Goal: Navigation & Orientation: Find specific page/section

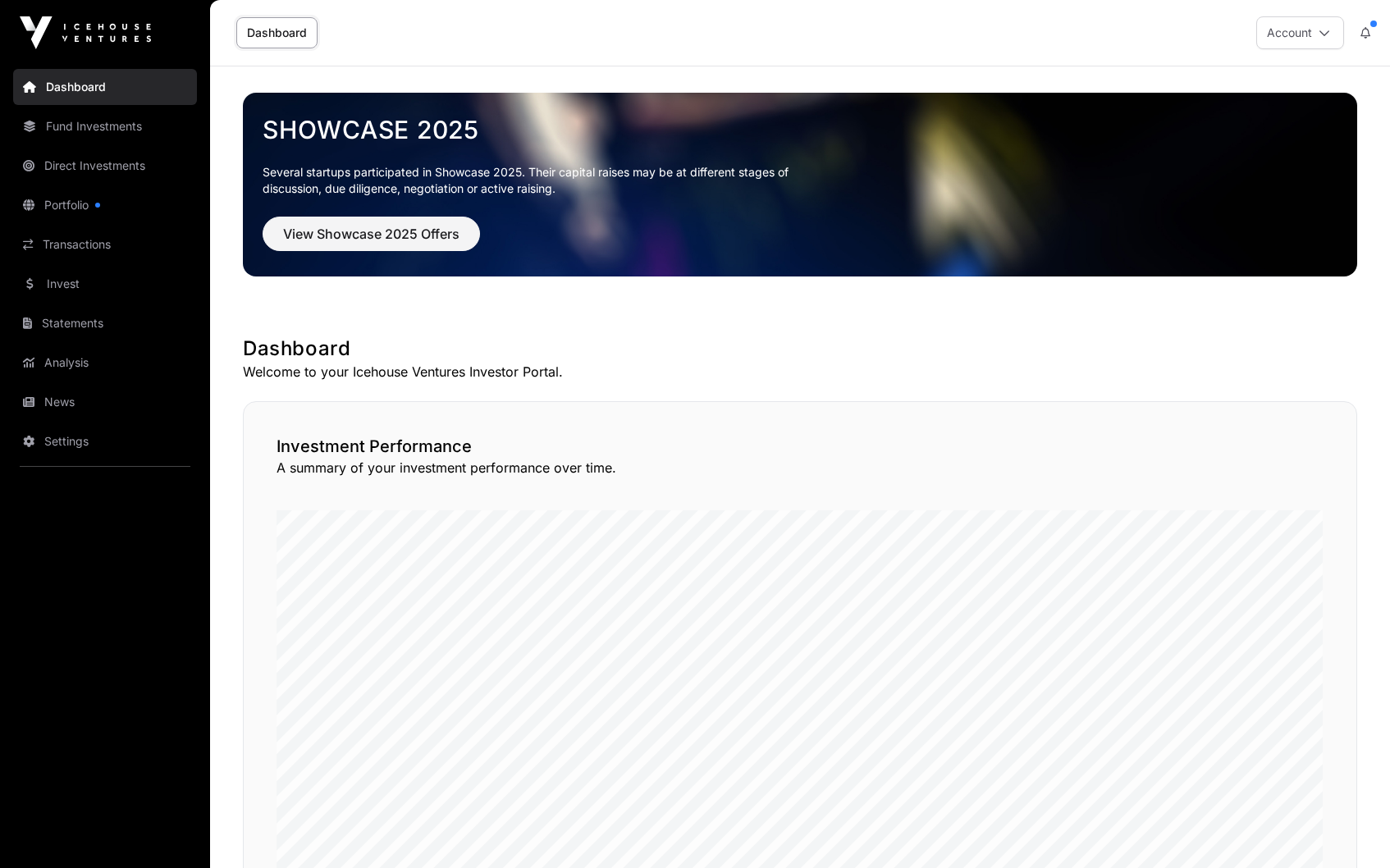
scroll to position [983, 0]
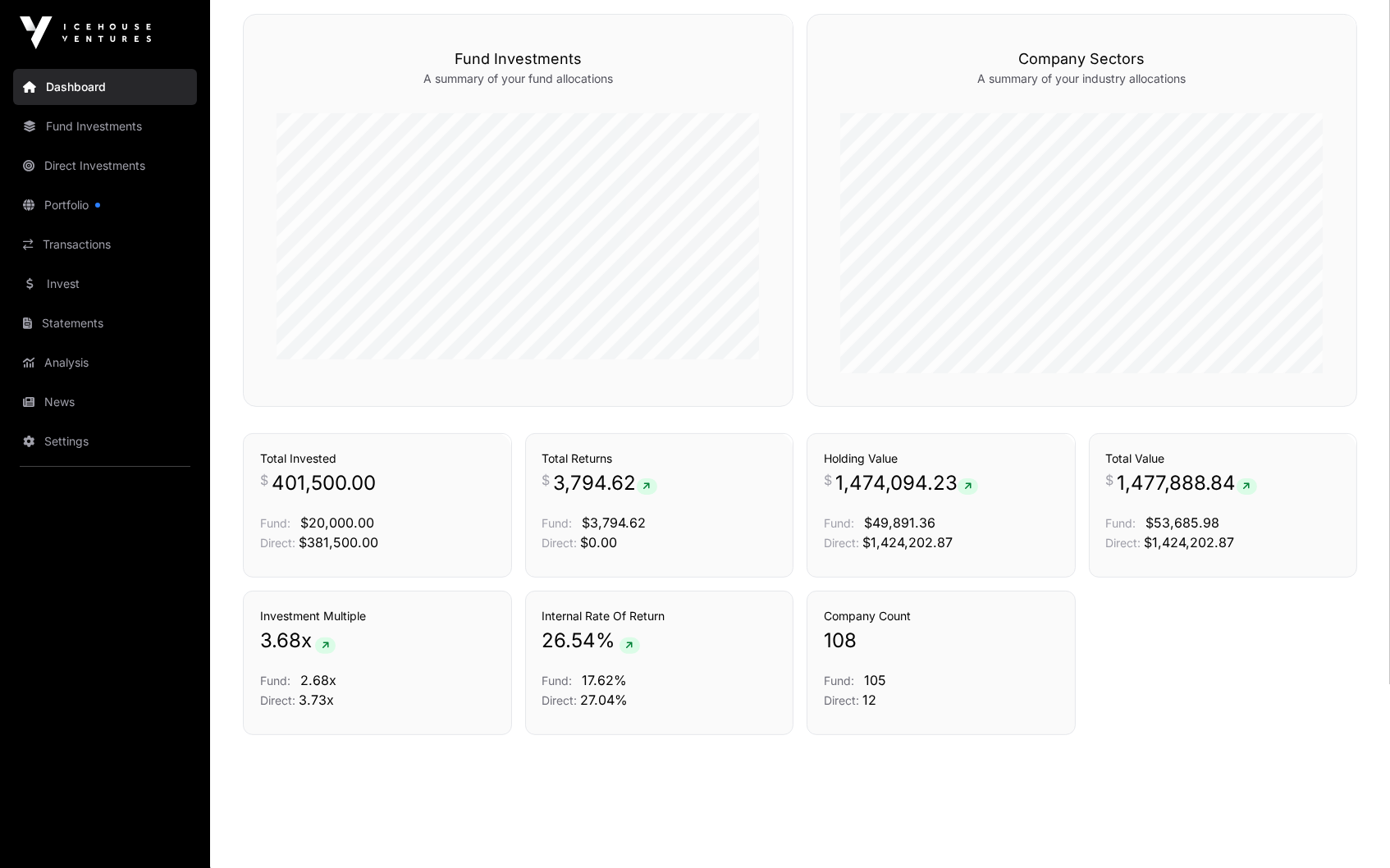
click at [1179, 490] on span "1,477,888.84" at bounding box center [1187, 483] width 139 height 26
click at [94, 171] on link "Direct Investments" at bounding box center [105, 165] width 183 height 36
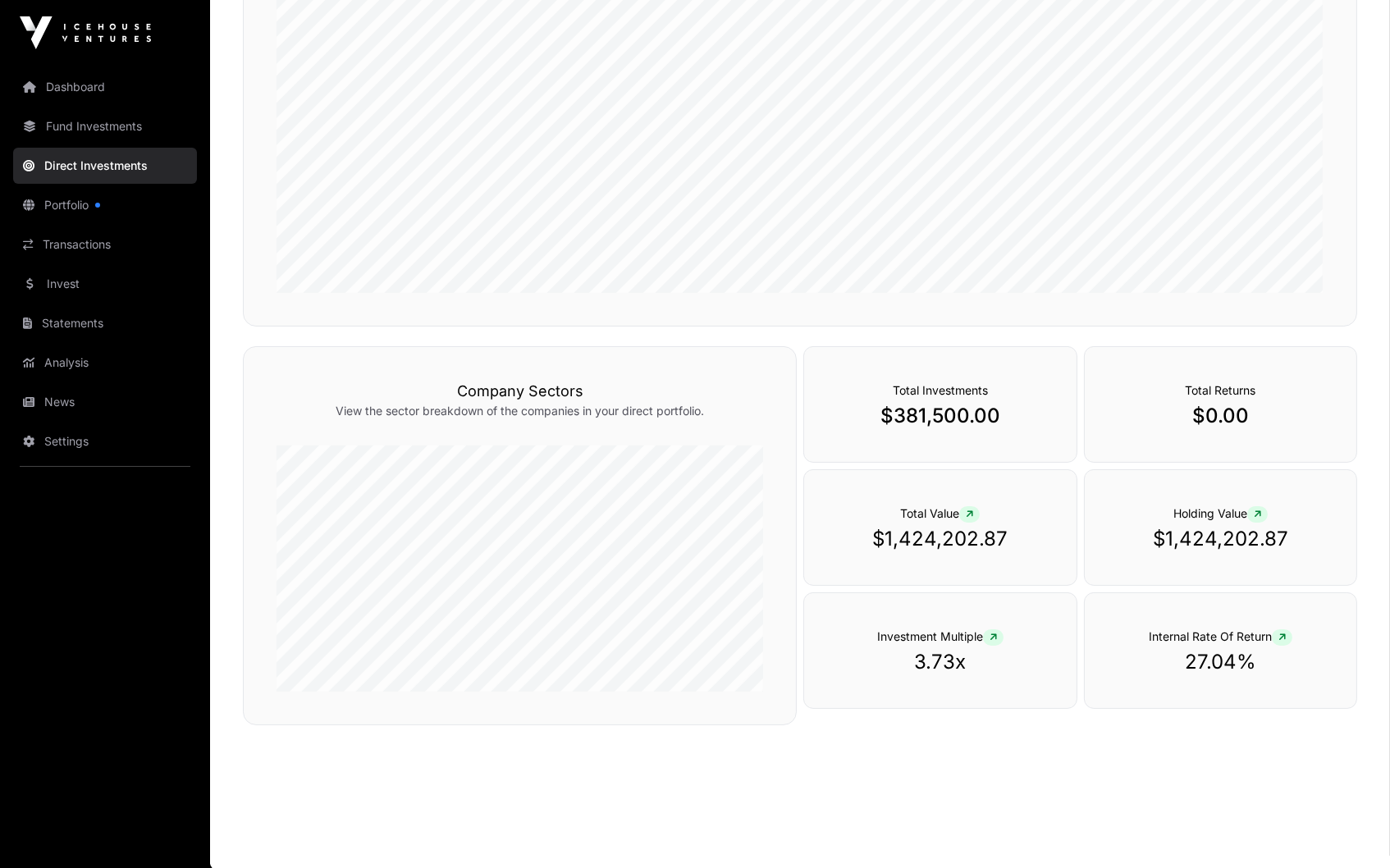
scroll to position [395, 0]
click at [133, 195] on link "Portfolio" at bounding box center [105, 205] width 183 height 36
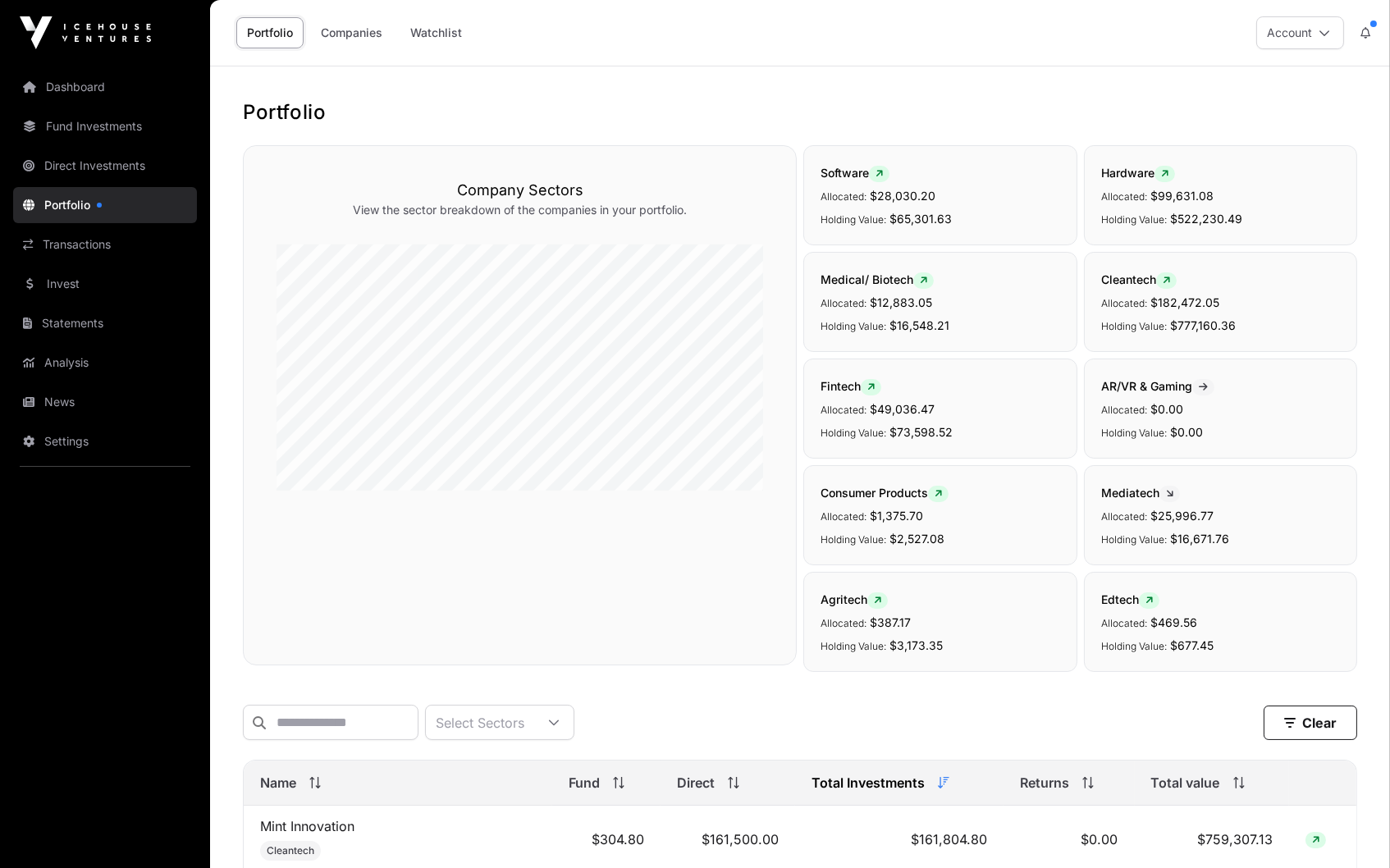
click at [364, 35] on link "Companies" at bounding box center [351, 33] width 82 height 31
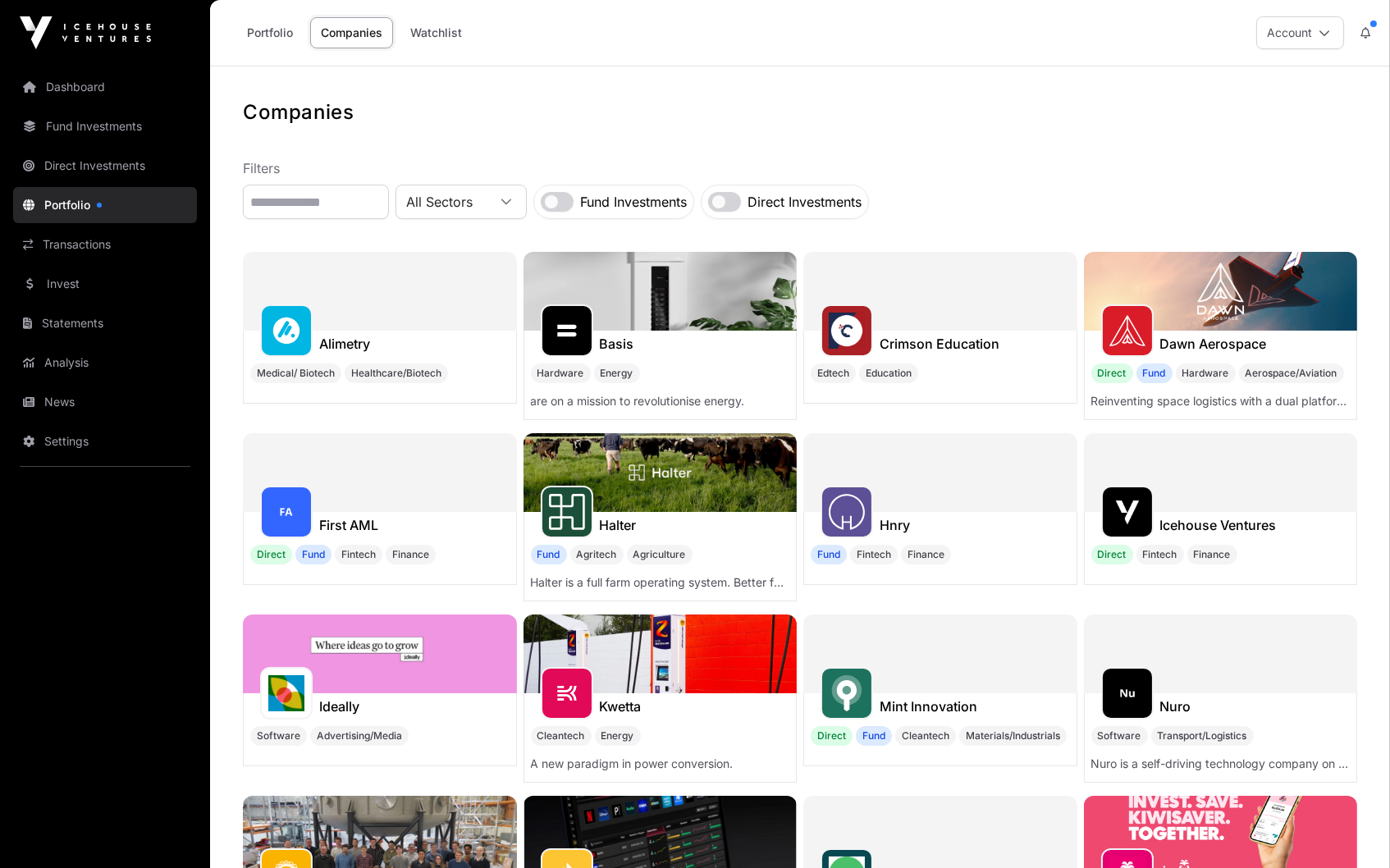
click at [275, 34] on link "Portfolio" at bounding box center [270, 33] width 68 height 31
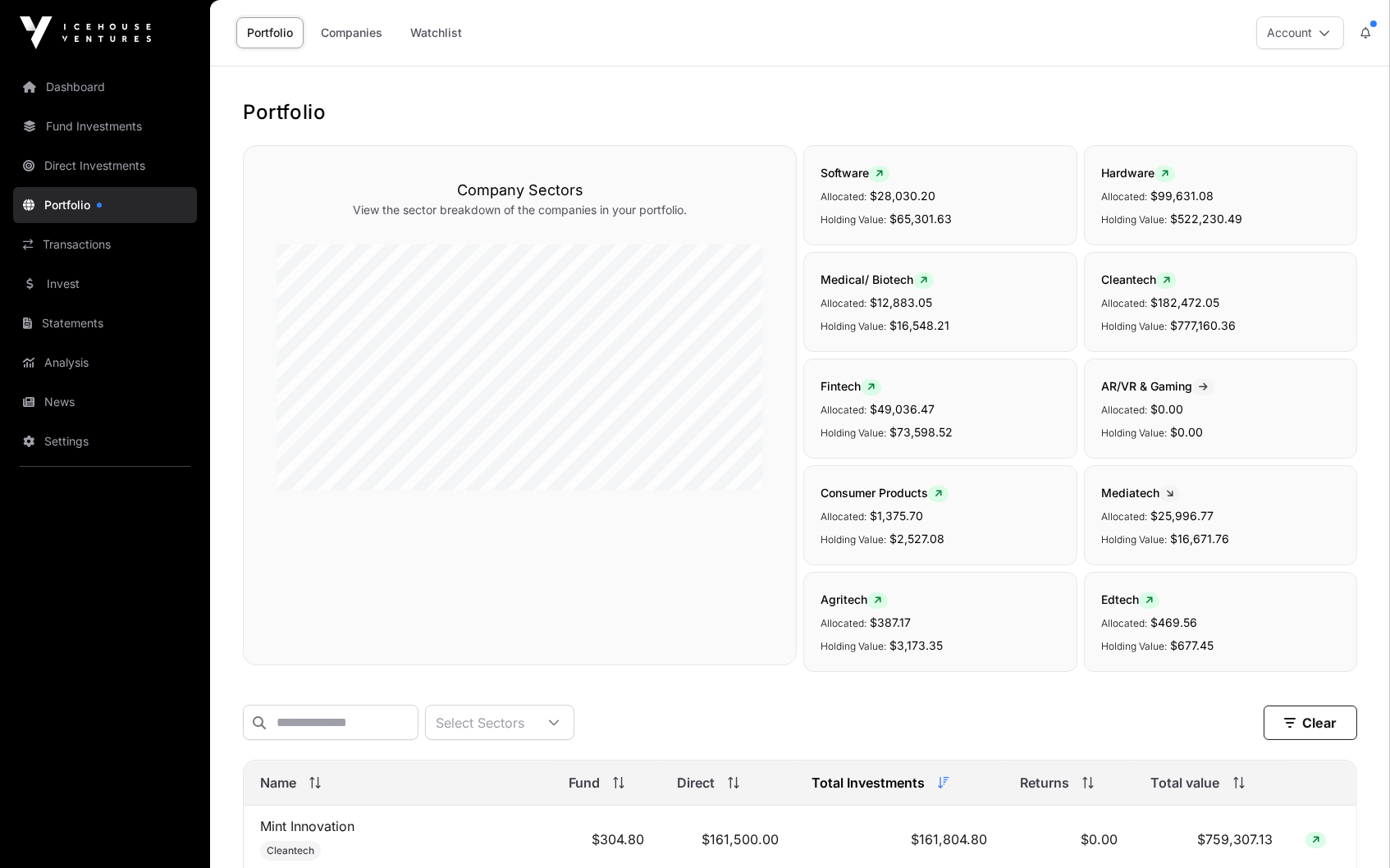
click at [89, 165] on link "Direct Investments" at bounding box center [105, 165] width 183 height 36
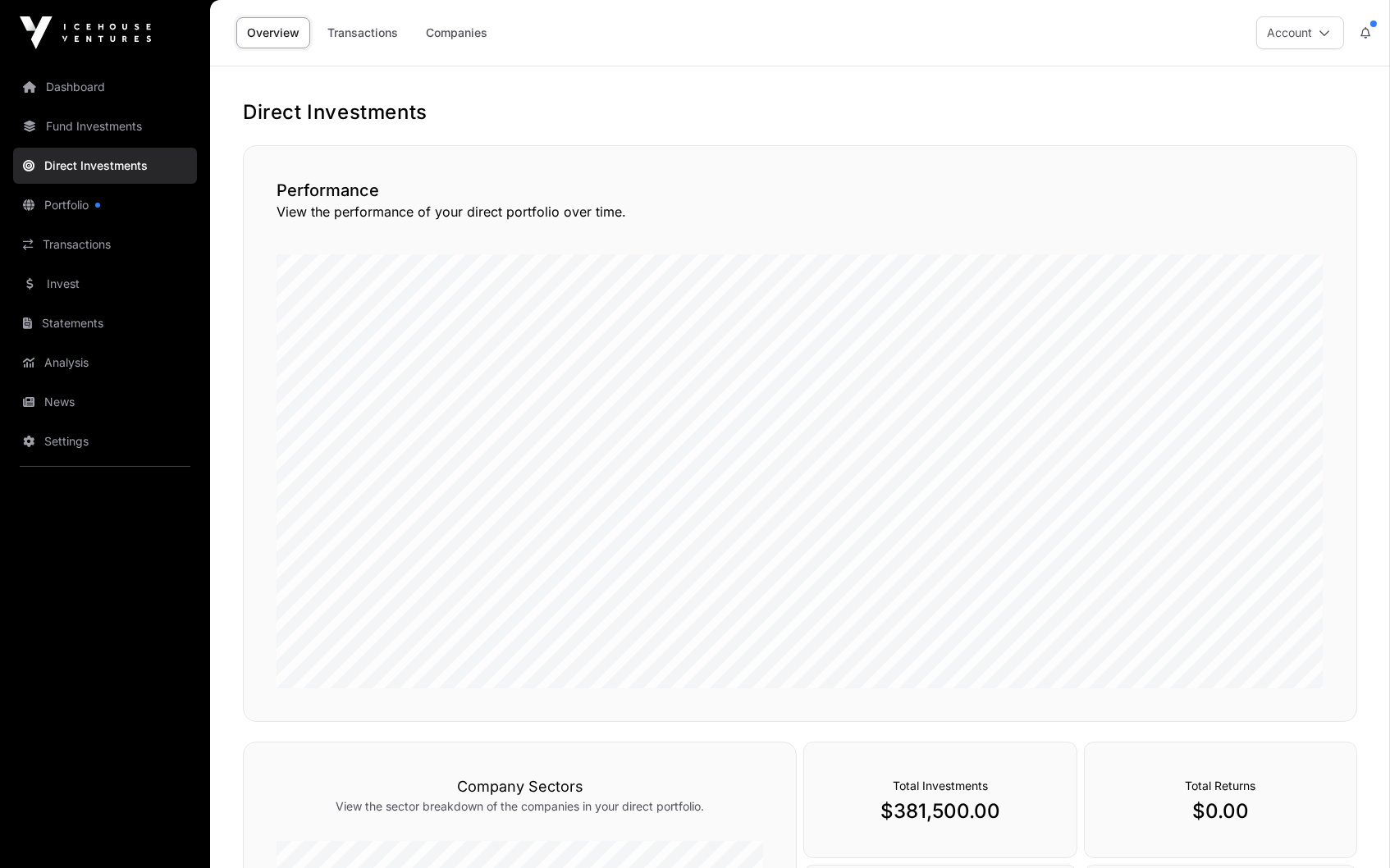
click at [113, 39] on img at bounding box center [85, 32] width 132 height 32
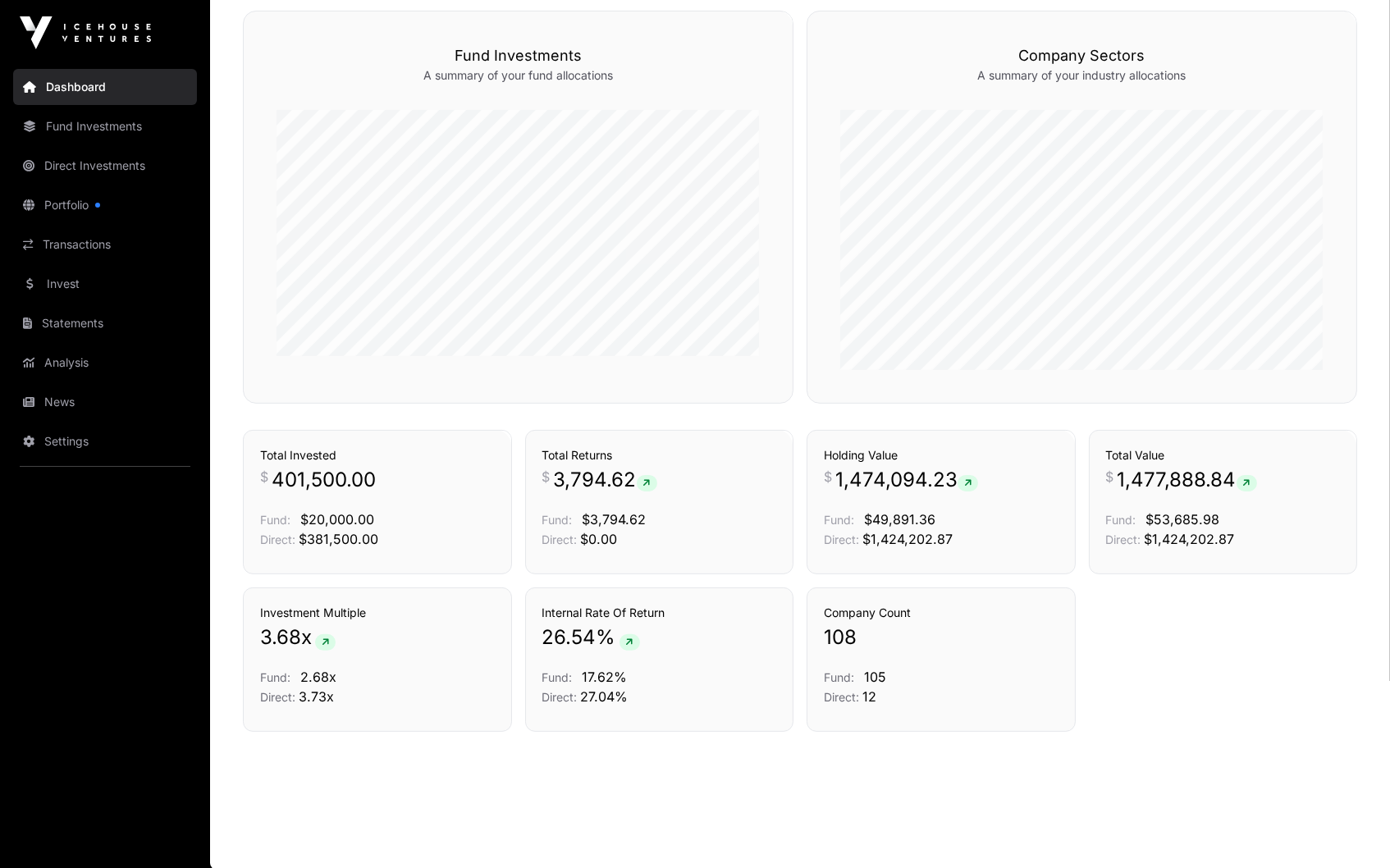
scroll to position [985, 0]
